Goal: Communication & Community: Answer question/provide support

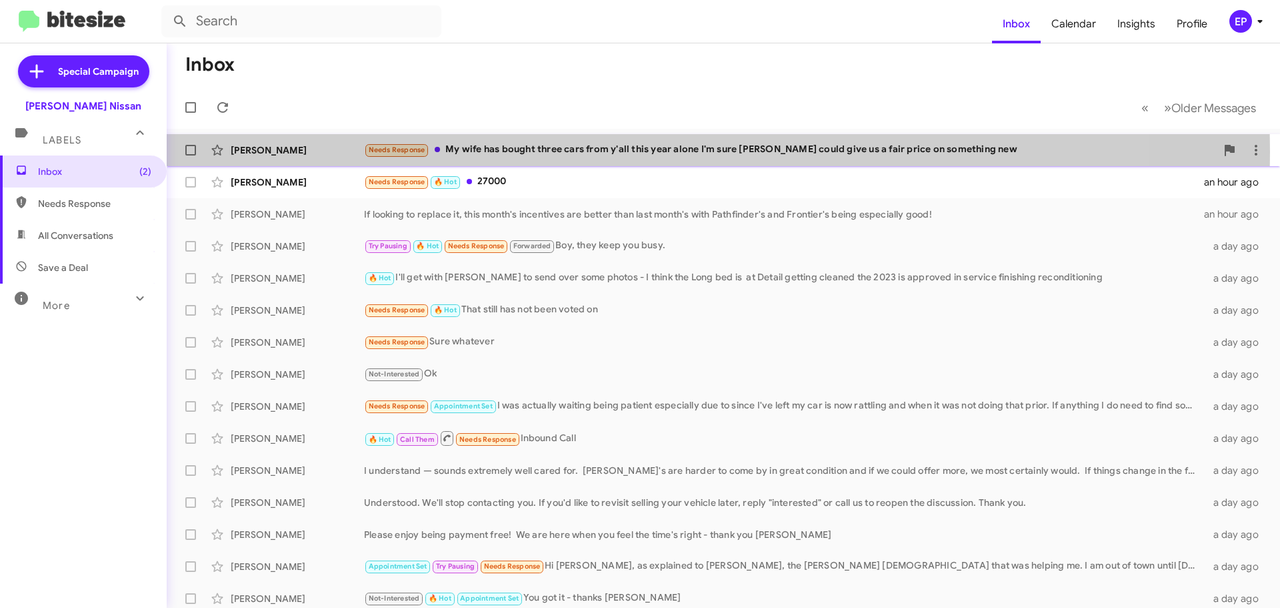
click at [533, 152] on div "Needs Response My wife has bought three cars from y'all this year alone I'm sur…" at bounding box center [790, 149] width 852 height 15
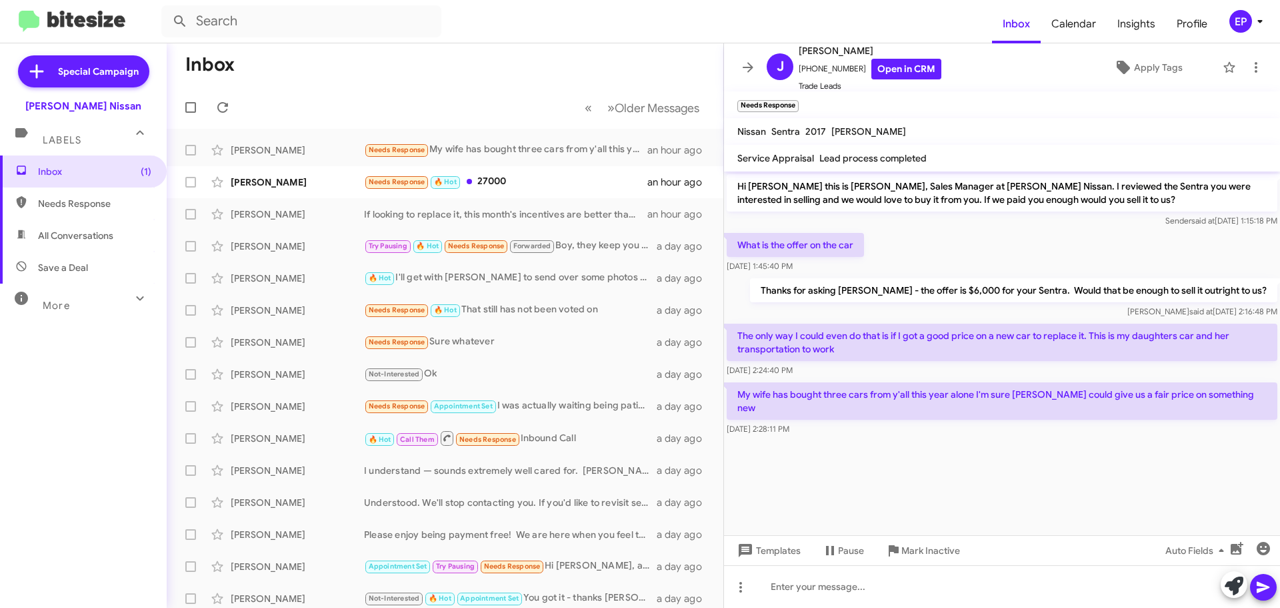
click at [924, 461] on cdk-virtual-scroll-viewport "Hi [PERSON_NAME] this is [PERSON_NAME], Sales Manager at [PERSON_NAME] Nissan. …" at bounding box center [1002, 352] width 556 height 363
drag, startPoint x: 774, startPoint y: 391, endPoint x: 1024, endPoint y: 390, distance: 249.4
click at [1024, 390] on p "My wife has bought three cars from y'all this year alone I'm sure [PERSON_NAME]…" at bounding box center [1002, 400] width 551 height 37
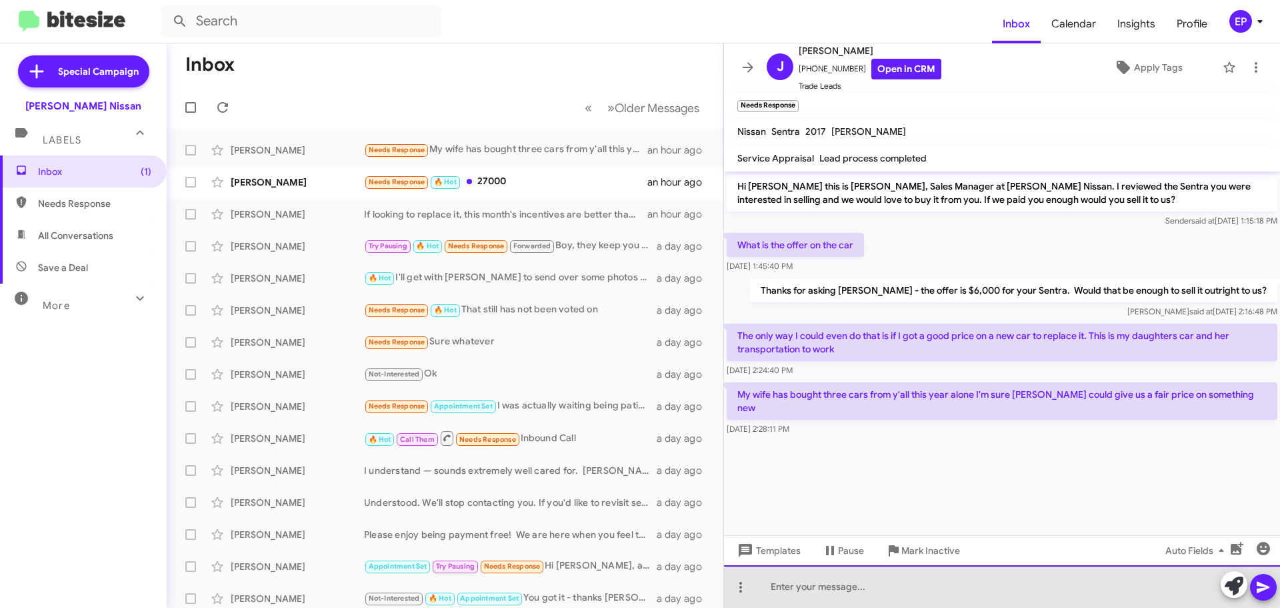
click at [897, 584] on div at bounding box center [1002, 586] width 556 height 43
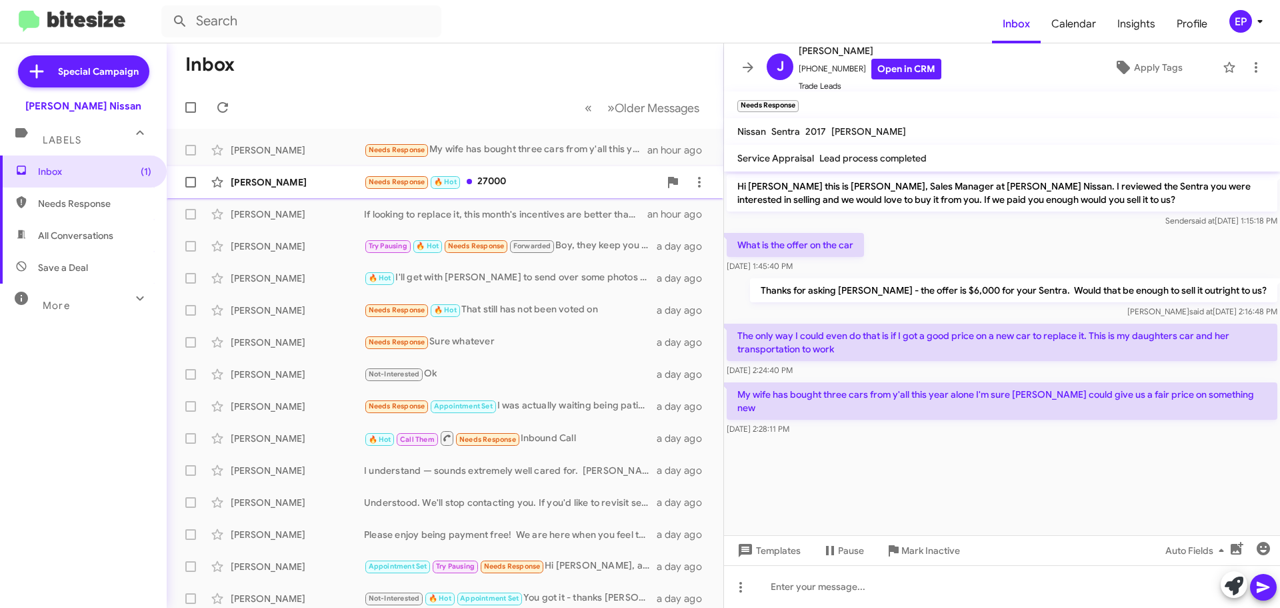
click at [505, 188] on div "Needs Response 🔥 Hot 27000" at bounding box center [511, 181] width 295 height 15
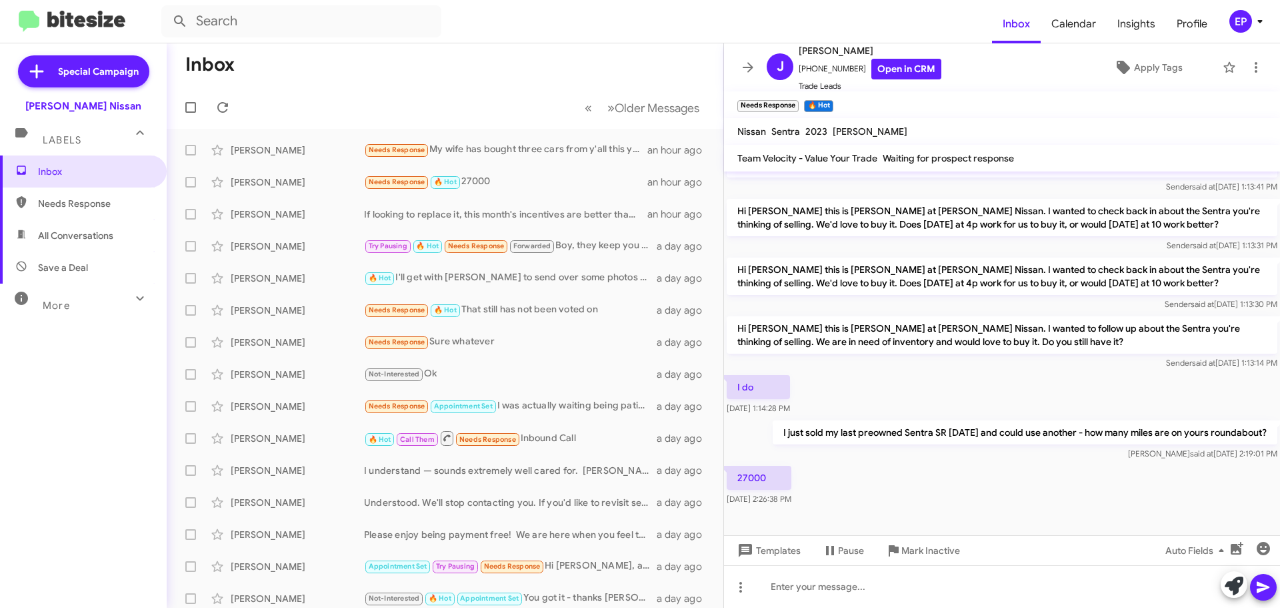
click at [938, 470] on div "27000 [DATE] 2:26:38 PM" at bounding box center [1002, 485] width 556 height 45
click at [935, 513] on div at bounding box center [1002, 521] width 556 height 27
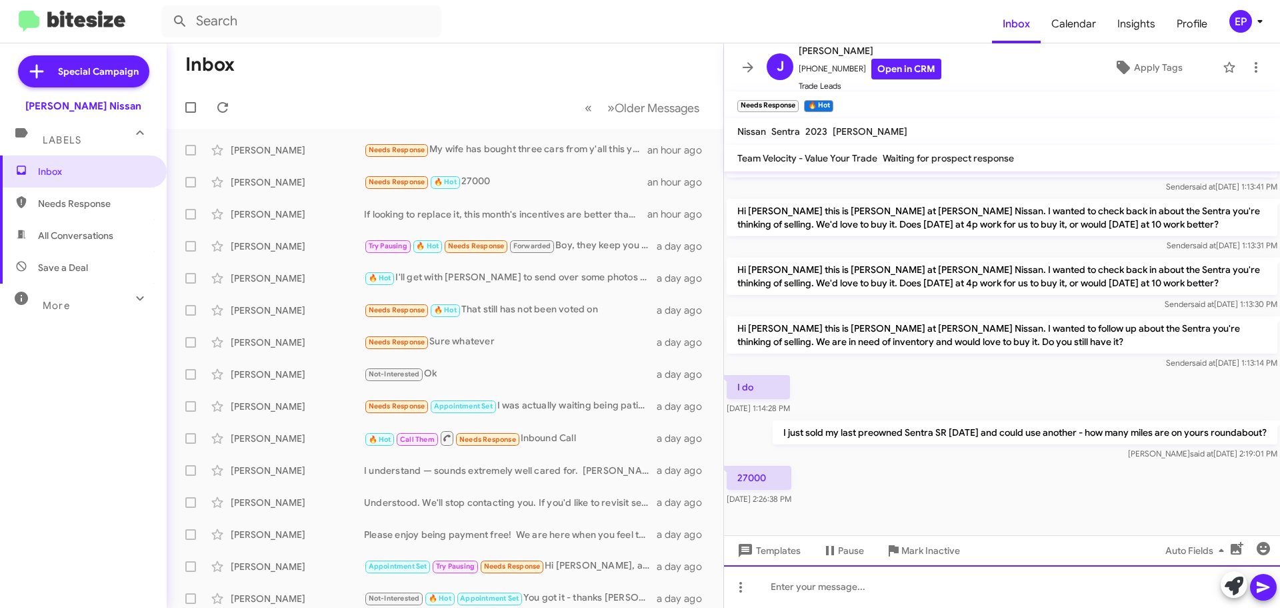
click at [868, 592] on div at bounding box center [1002, 586] width 556 height 43
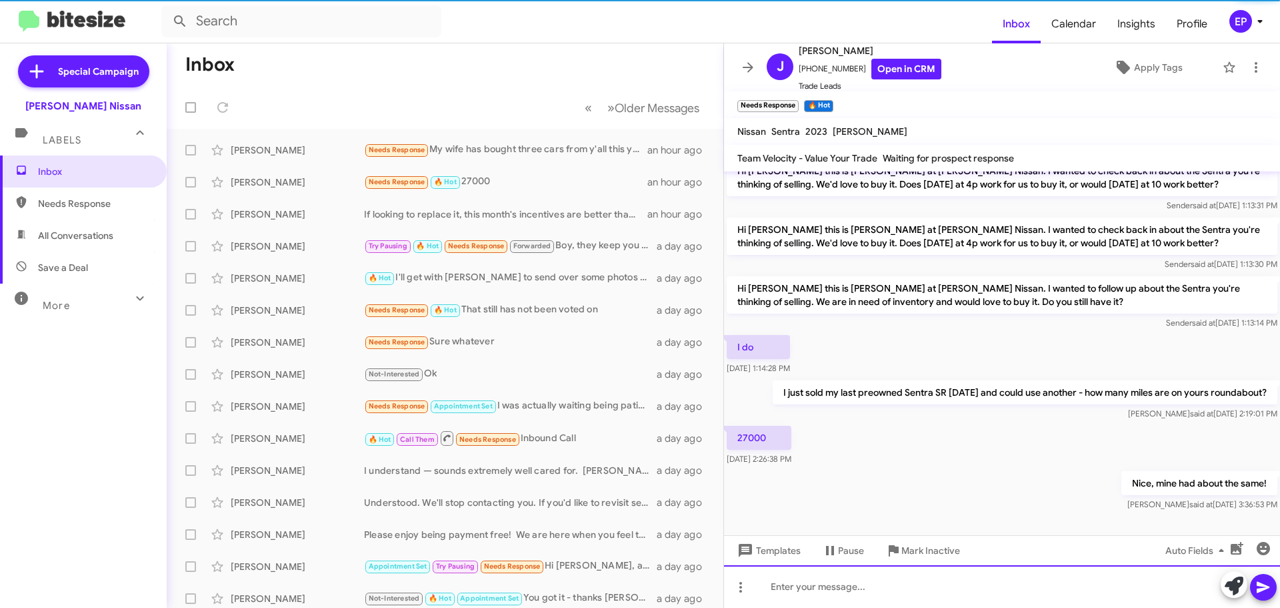
scroll to position [168, 0]
